Goal: Task Accomplishment & Management: Complete application form

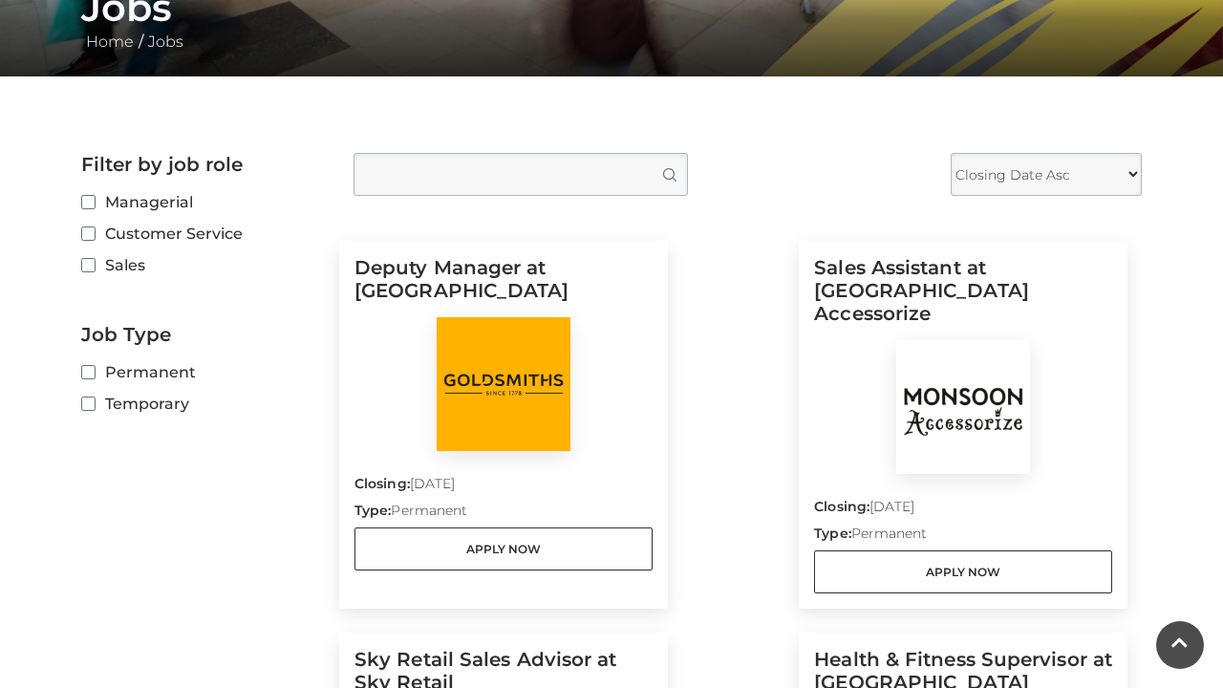
scroll to position [412, 0]
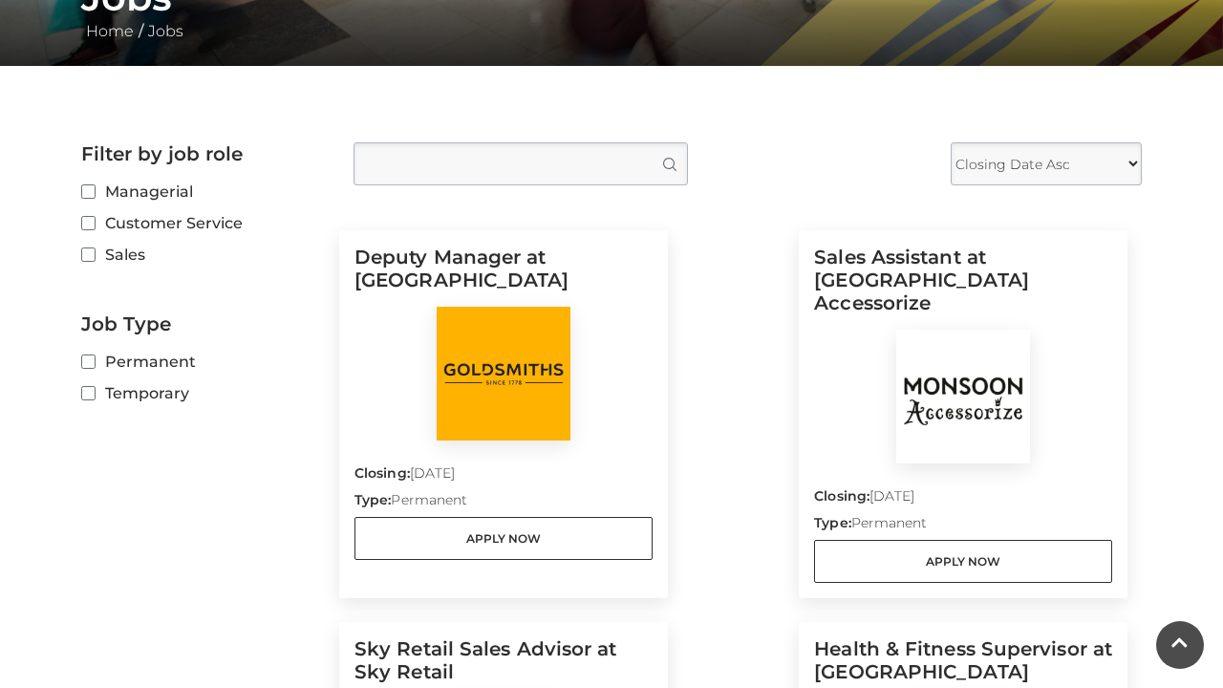
click at [881, 330] on div at bounding box center [963, 397] width 298 height 134
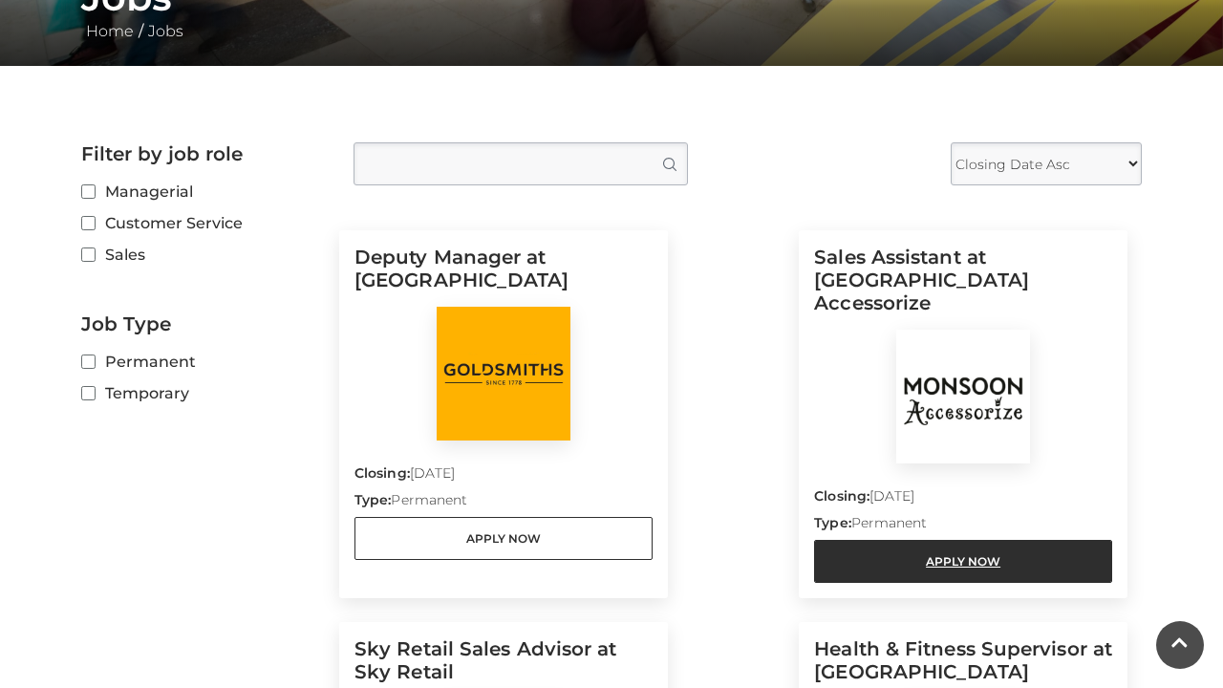
click at [930, 540] on link "Apply Now" at bounding box center [963, 561] width 298 height 43
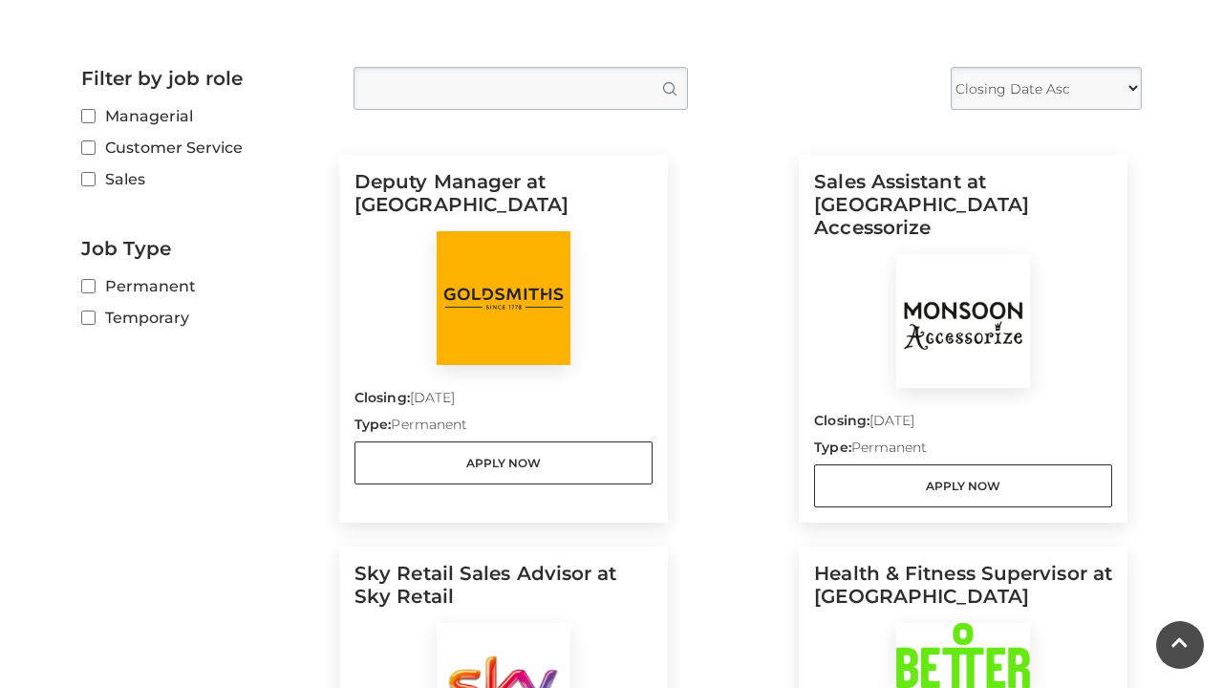
scroll to position [489, 0]
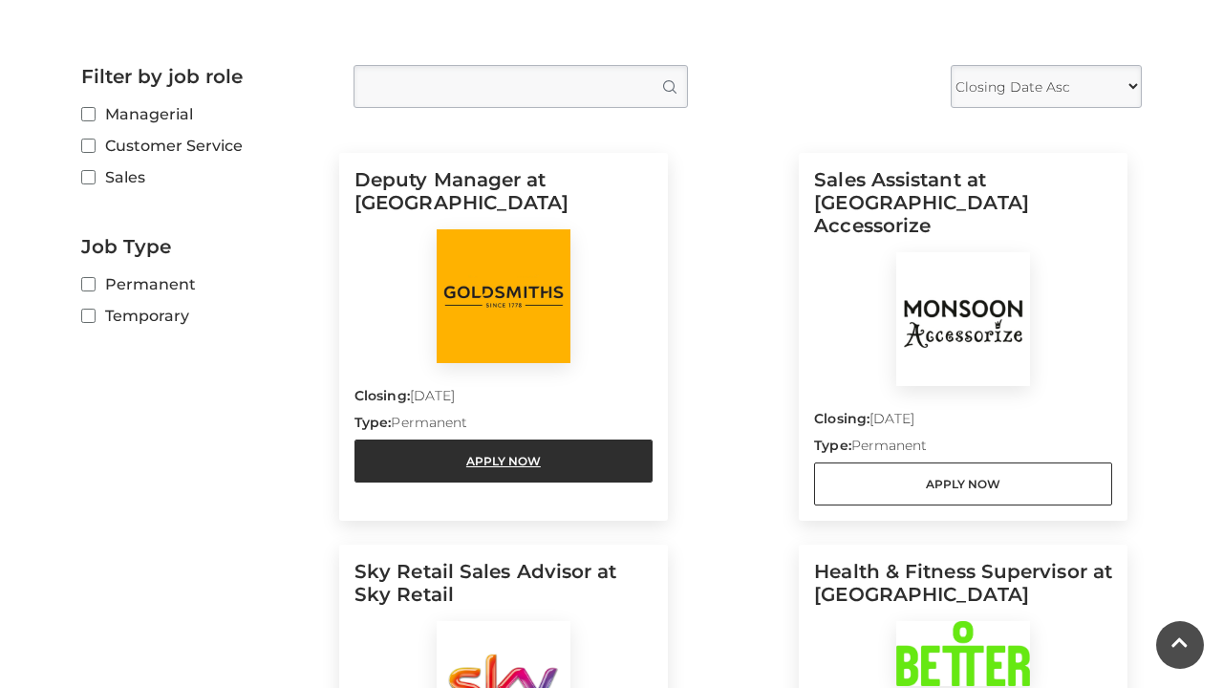
click at [608, 465] on link "Apply Now" at bounding box center [503, 460] width 298 height 43
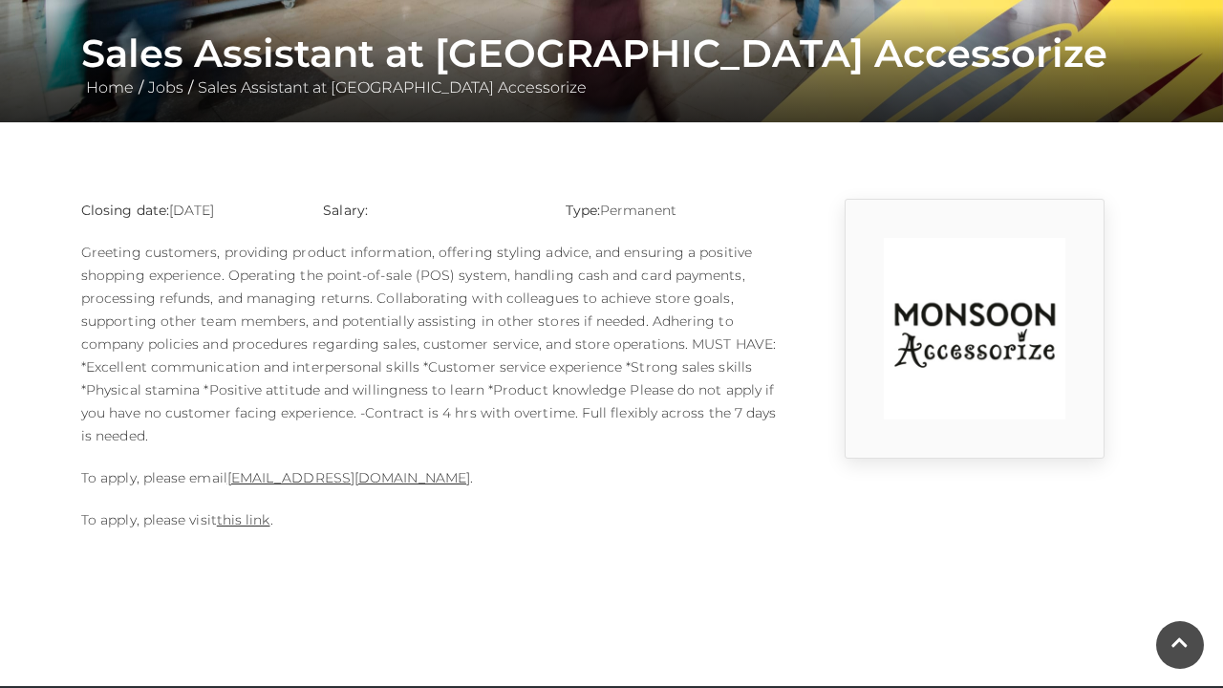
scroll to position [358, 0]
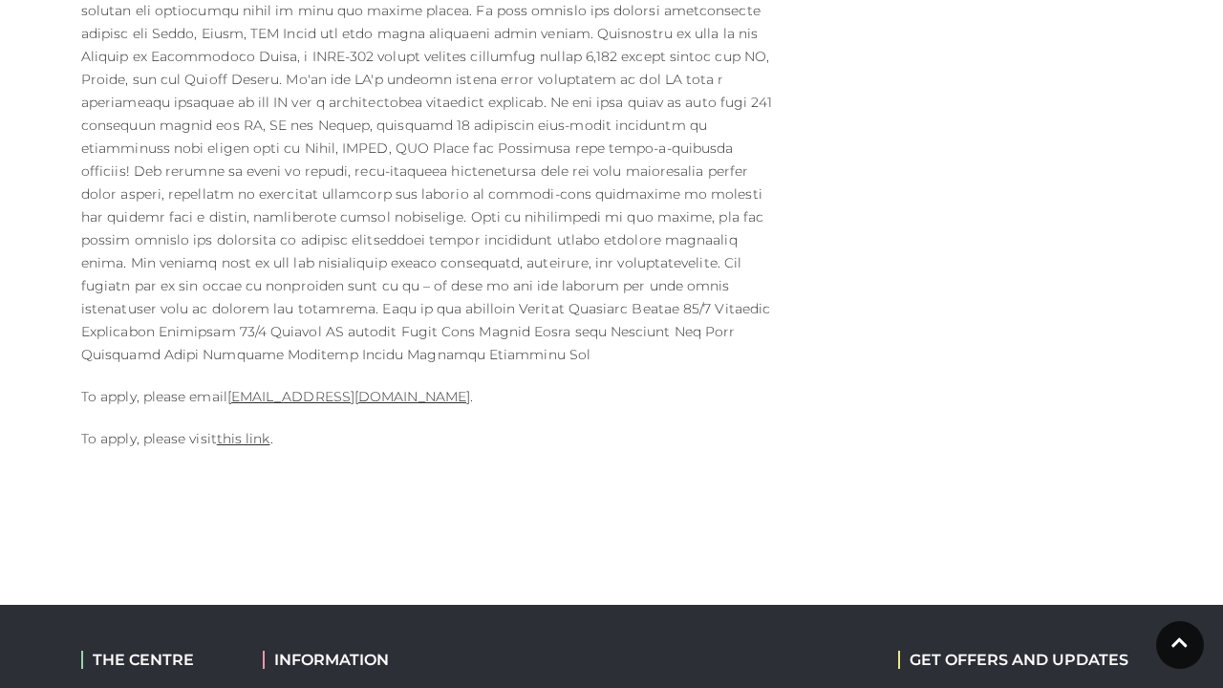
scroll to position [1023, 0]
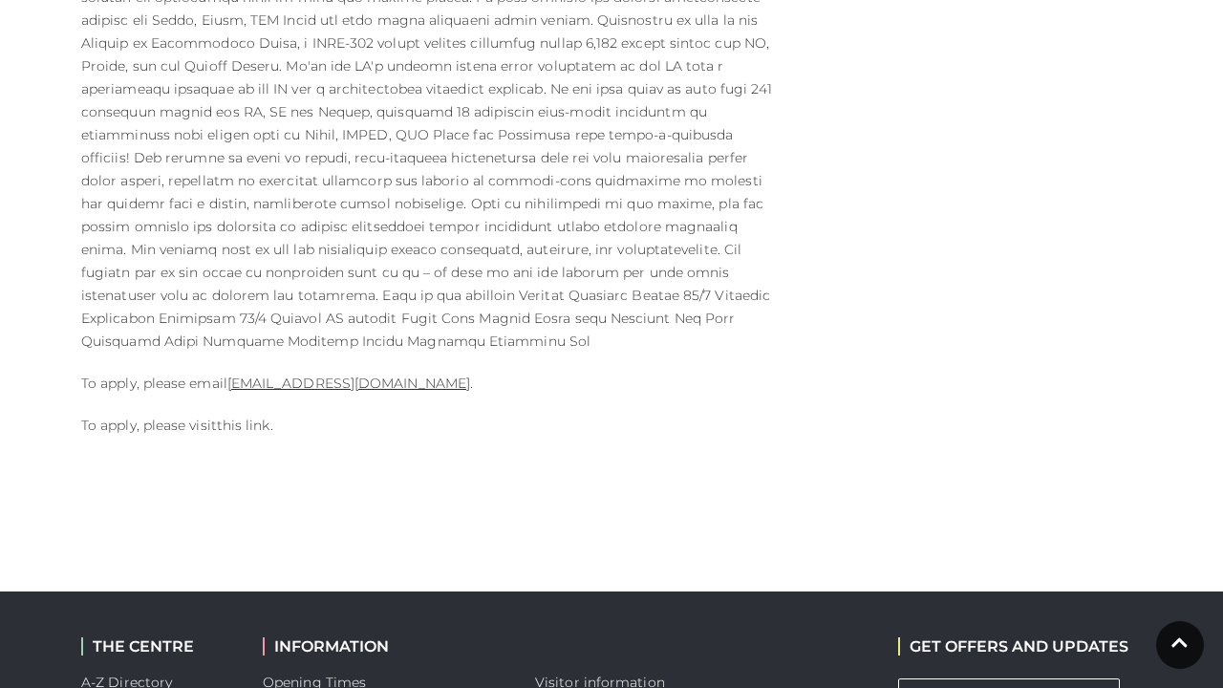
click at [251, 417] on link "this link" at bounding box center [244, 425] width 54 height 17
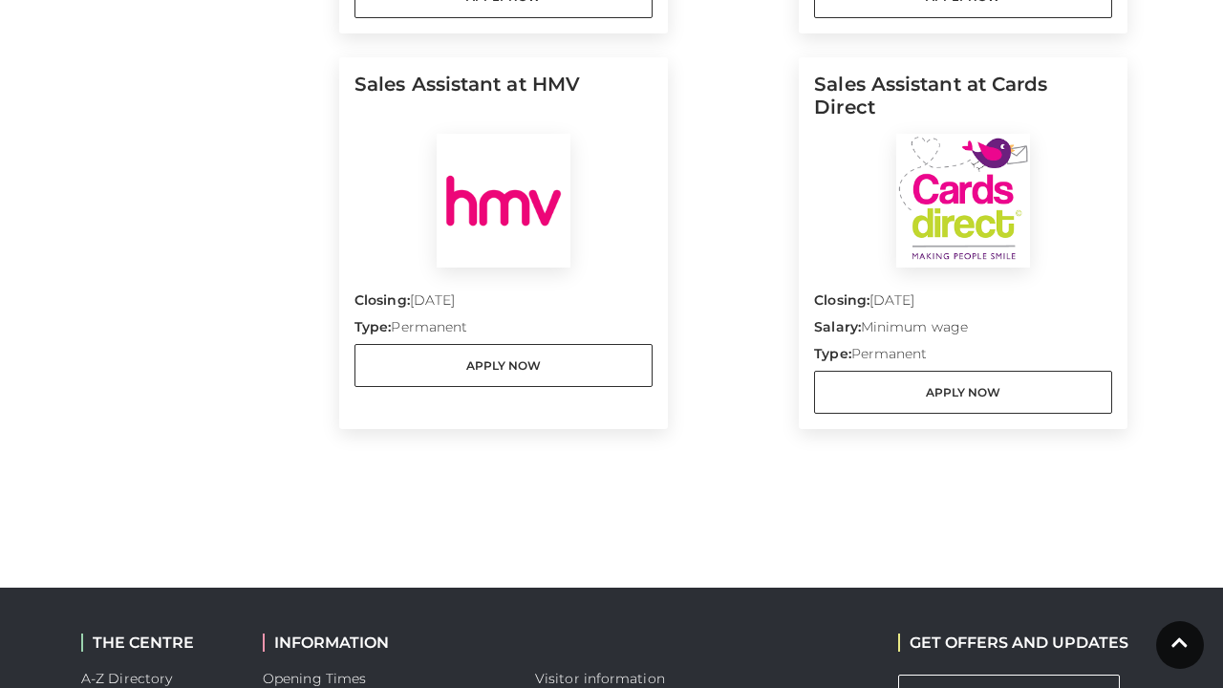
scroll to position [2176, 0]
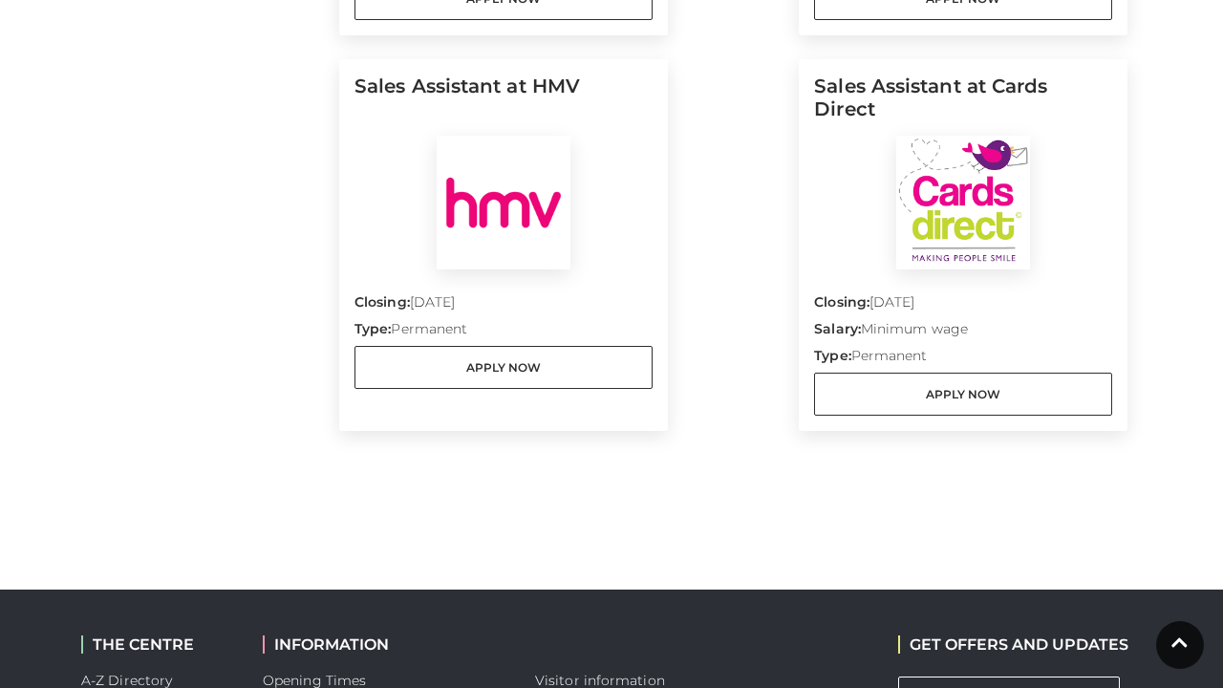
click at [559, 269] on div "Closing: 27 Aug 2025 Type: Permanent Apply Now" at bounding box center [503, 328] width 298 height 119
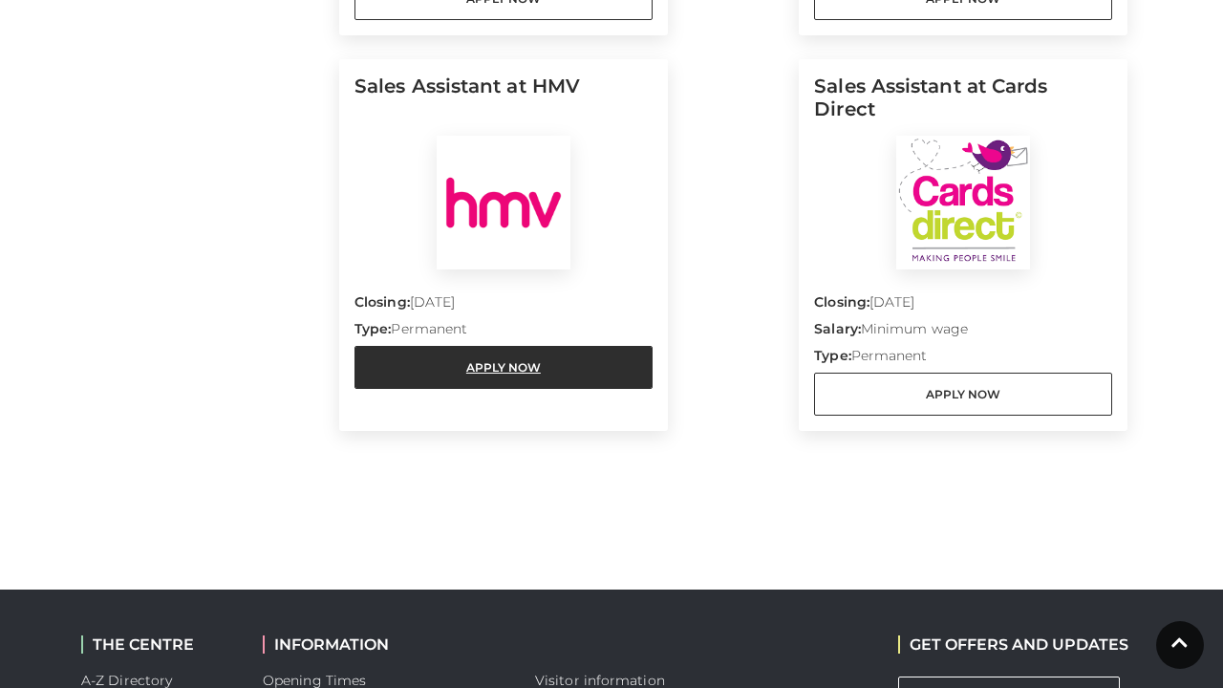
click at [549, 346] on link "Apply Now" at bounding box center [503, 367] width 298 height 43
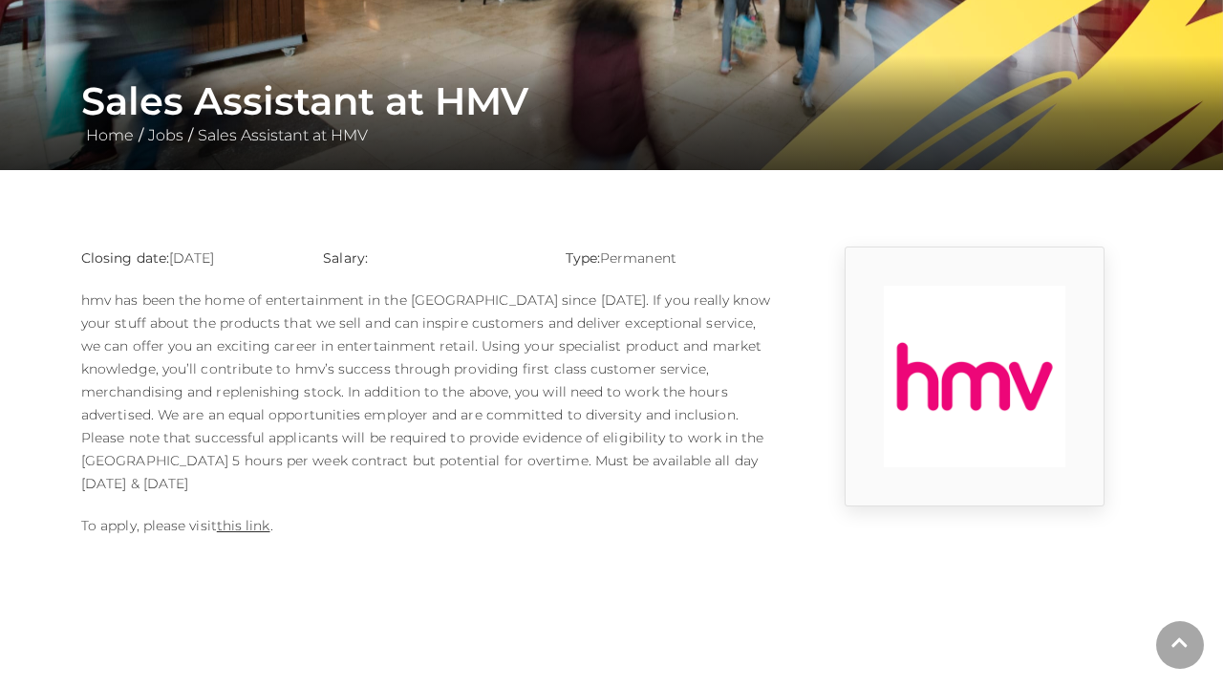
scroll to position [303, 0]
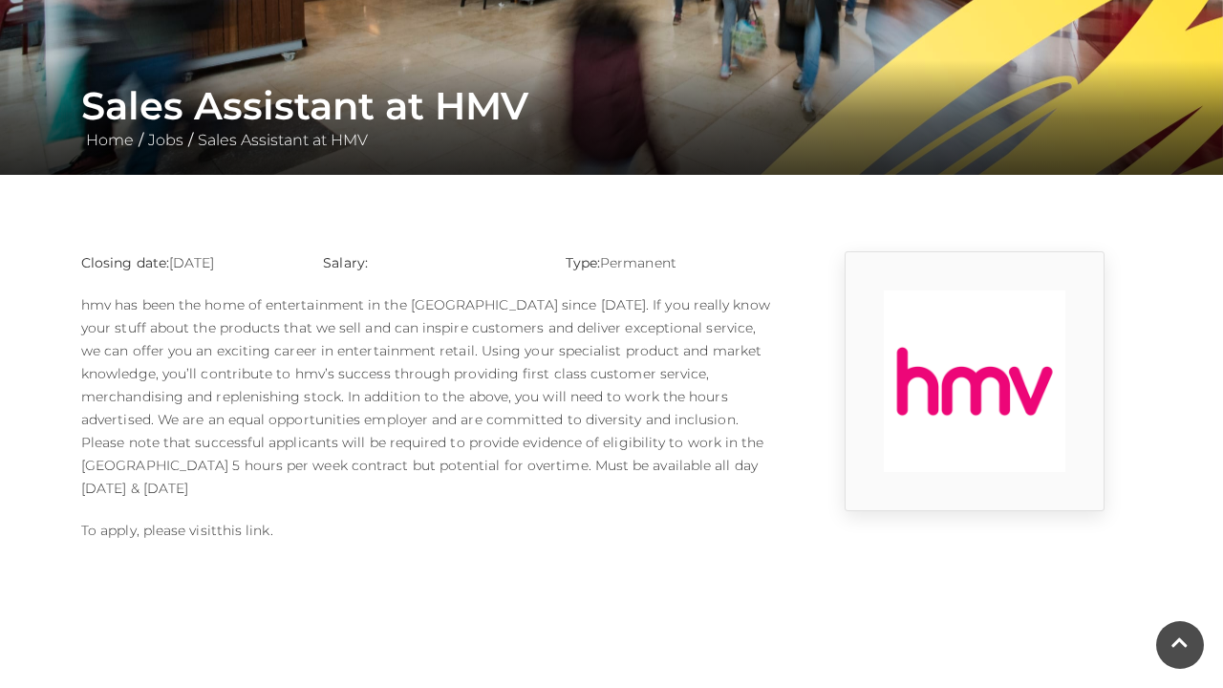
click at [249, 522] on link "this link" at bounding box center [244, 530] width 54 height 17
